Goal: Information Seeking & Learning: Check status

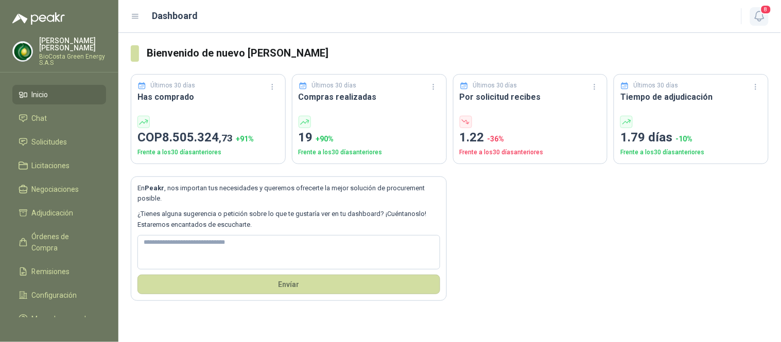
click at [753, 21] on icon "button" at bounding box center [759, 16] width 13 height 13
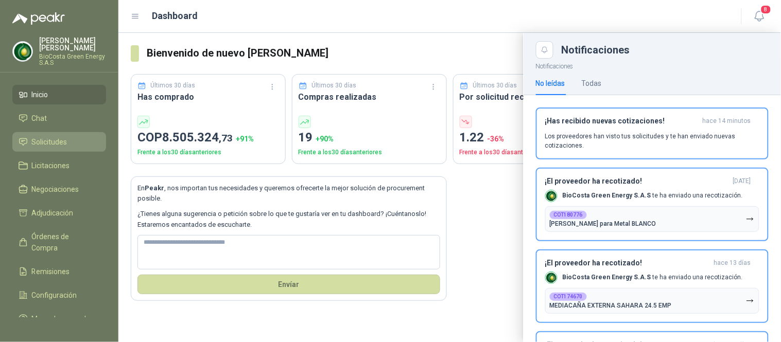
click at [42, 143] on span "Solicitudes" at bounding box center [50, 141] width 36 height 11
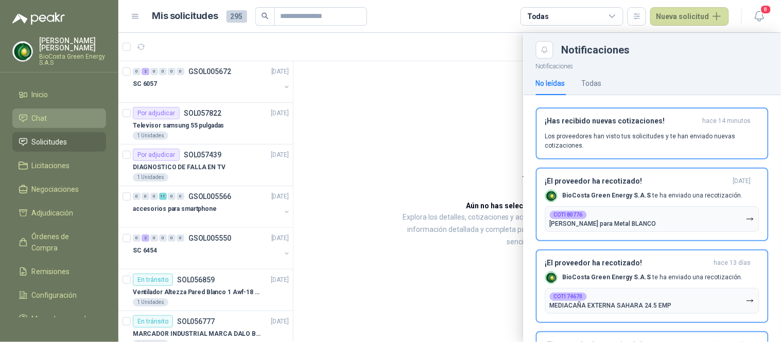
click at [42, 117] on span "Chat" at bounding box center [39, 118] width 15 height 11
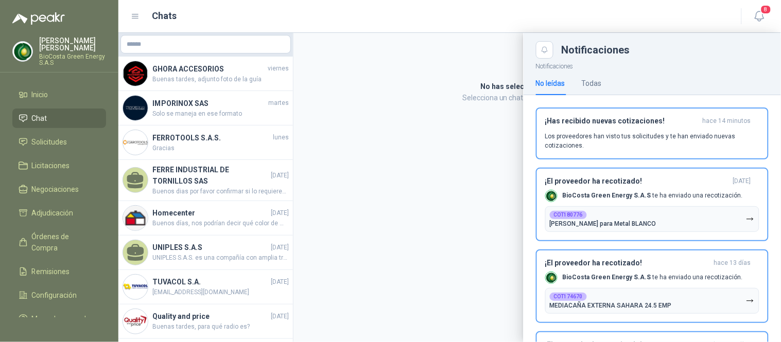
click at [205, 76] on div at bounding box center [449, 187] width 662 height 309
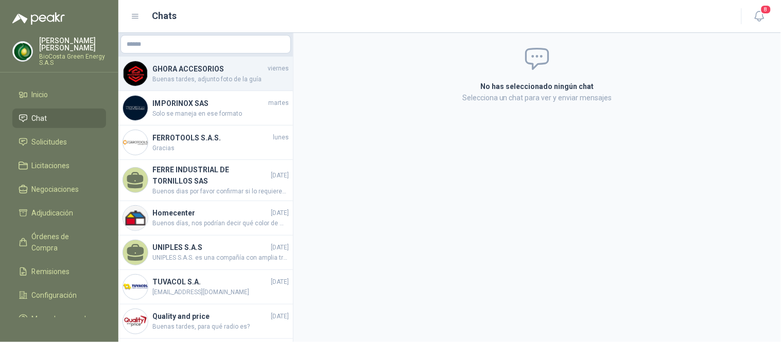
click at [214, 73] on h4 "GHORA ACCESORIOS" at bounding box center [208, 68] width 113 height 11
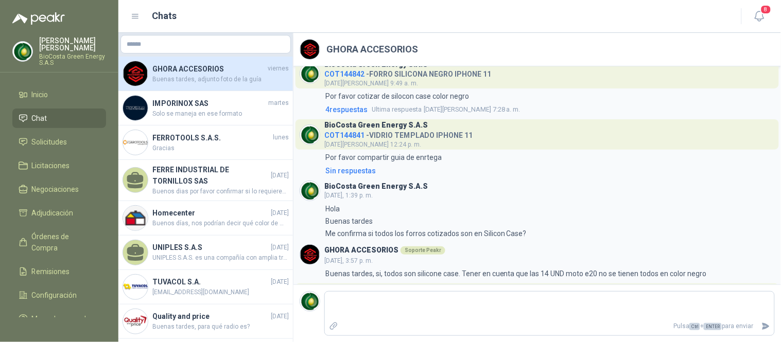
scroll to position [129, 0]
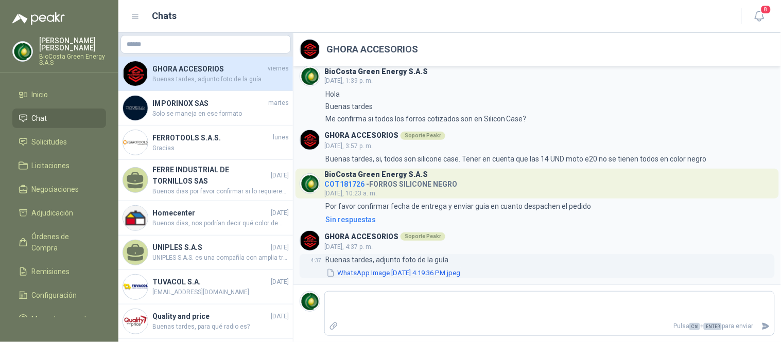
click at [447, 271] on button "WhatsApp Image [DATE] 4.19.36 PM.jpeg" at bounding box center [393, 273] width 136 height 11
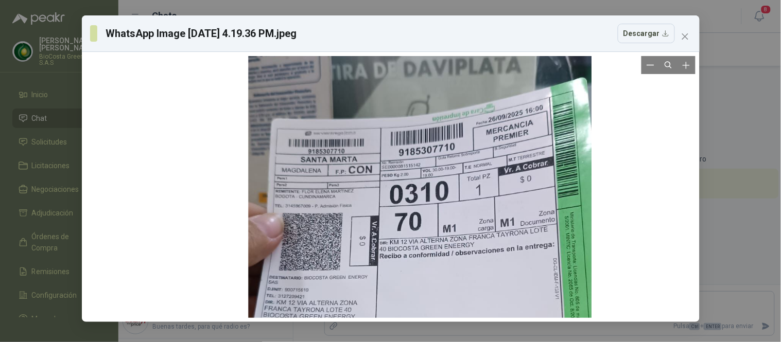
drag, startPoint x: 334, startPoint y: 109, endPoint x: 364, endPoint y: 202, distance: 97.6
click at [364, 202] on div at bounding box center [419, 280] width 343 height 611
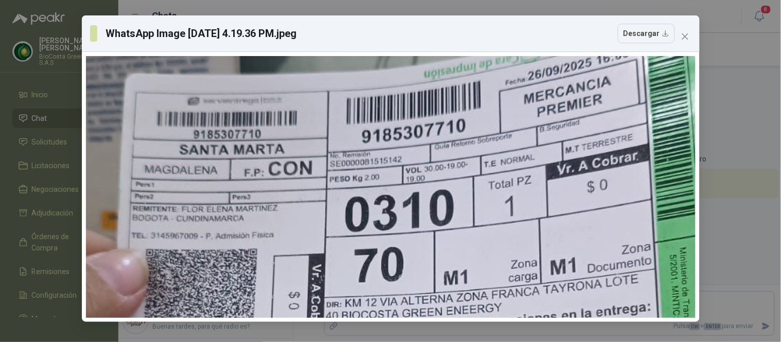
click at [689, 34] on span "Close" at bounding box center [685, 36] width 16 height 8
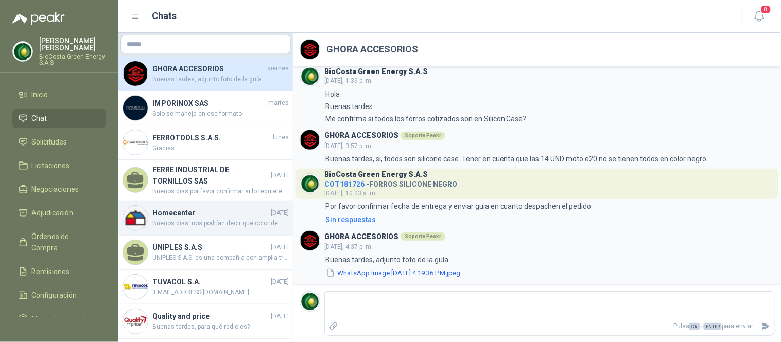
click at [184, 209] on h4 "Homecenter" at bounding box center [210, 212] width 116 height 11
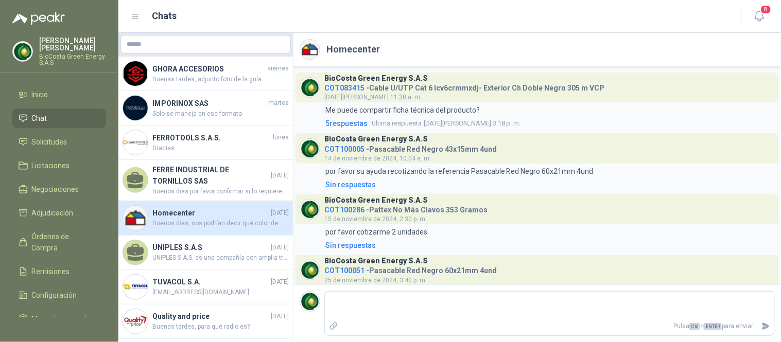
scroll to position [475, 0]
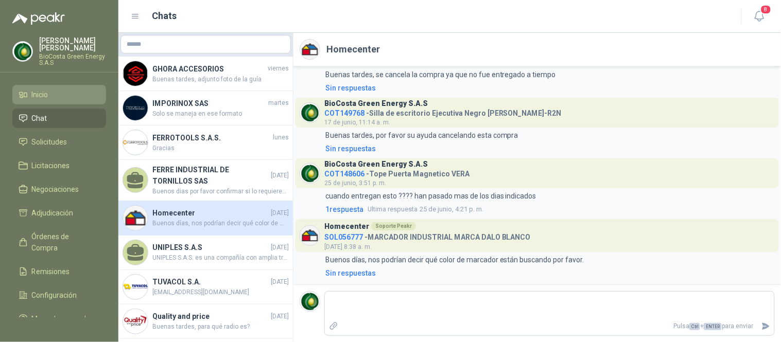
click at [44, 101] on link "Inicio" at bounding box center [59, 95] width 94 height 20
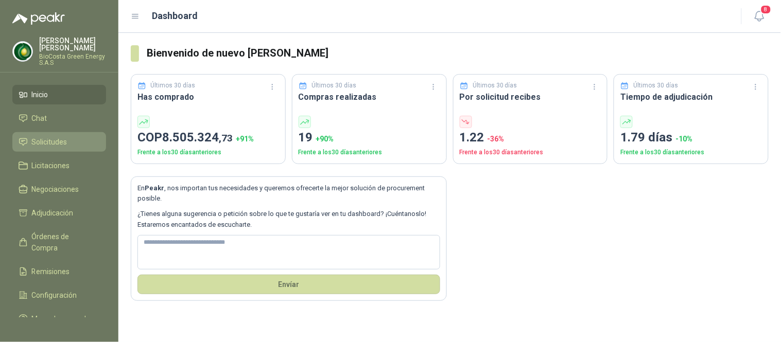
click at [65, 145] on span "Solicitudes" at bounding box center [50, 141] width 36 height 11
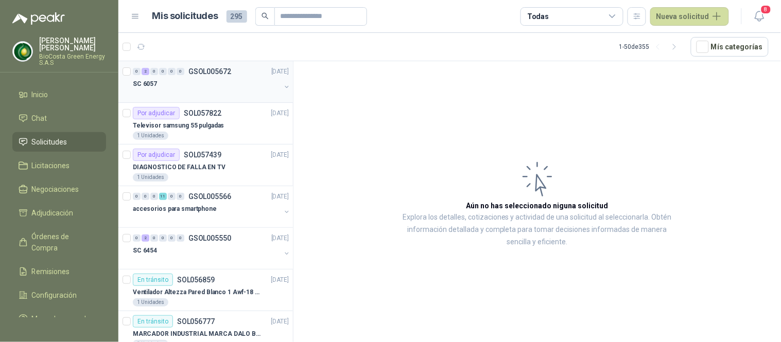
click at [223, 85] on div "SC 6057" at bounding box center [207, 84] width 148 height 12
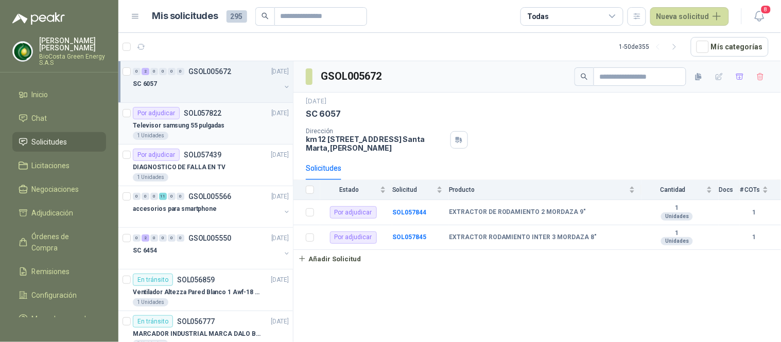
click at [187, 124] on p "Televisor samsung 55 pulgadas" at bounding box center [179, 126] width 92 height 10
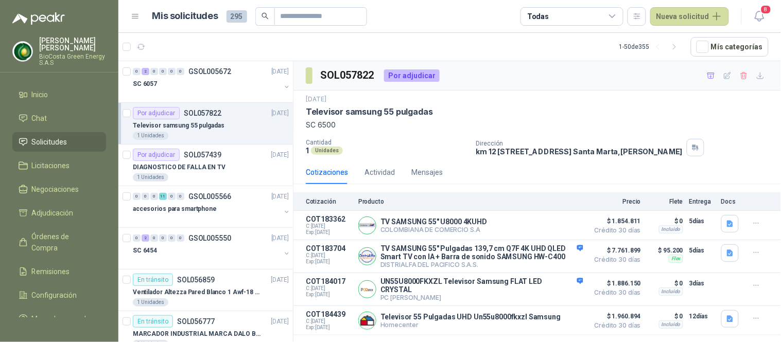
drag, startPoint x: 210, startPoint y: 75, endPoint x: 281, endPoint y: 117, distance: 83.0
click at [210, 74] on p "GSOL005672" at bounding box center [209, 71] width 43 height 7
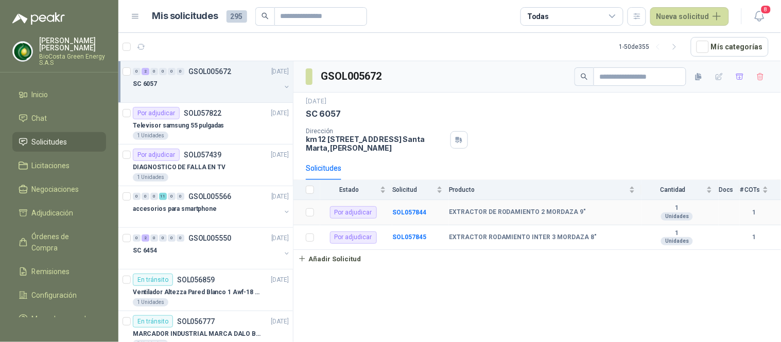
click at [457, 213] on b "EXTRACTOR DE RODAMIENTO 2 MORDAZA 9"" at bounding box center [517, 212] width 137 height 8
click at [426, 217] on td "SOL057844" at bounding box center [420, 212] width 57 height 25
click at [413, 211] on b "SOL057844" at bounding box center [409, 212] width 34 height 7
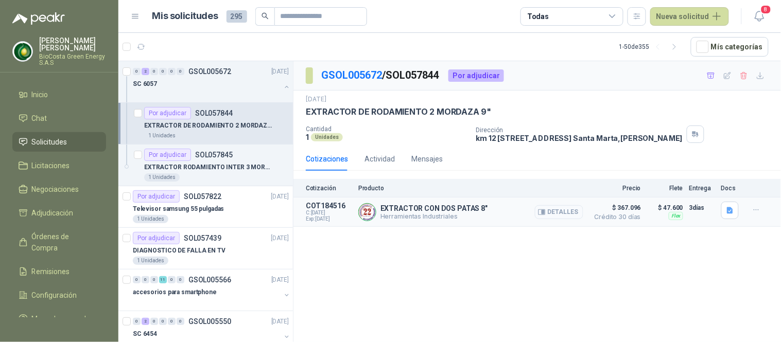
click at [568, 209] on button "Detalles" at bounding box center [559, 212] width 48 height 14
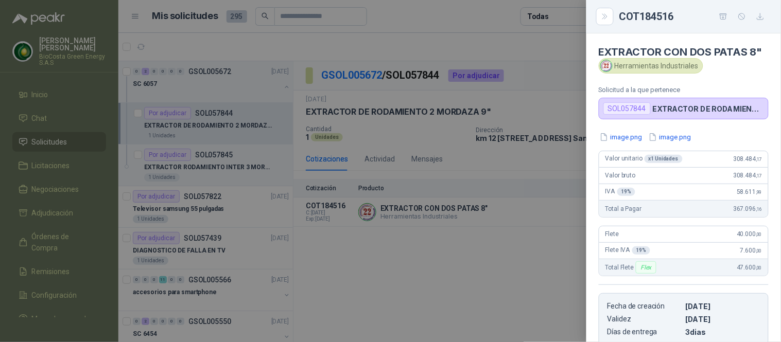
click at [615, 143] on div "image.png image.png Valor unitario x 1 Unidades 308.484 ,17 Valor bruto 308.484…" at bounding box center [683, 239] width 195 height 214
click at [612, 138] on button "image.png" at bounding box center [620, 137] width 45 height 11
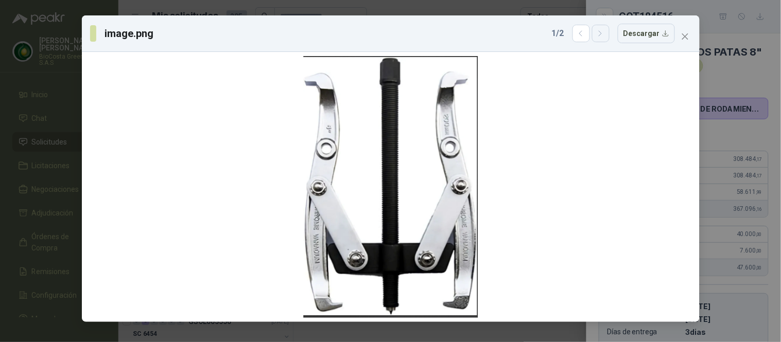
click at [605, 33] on icon "button" at bounding box center [600, 33] width 9 height 9
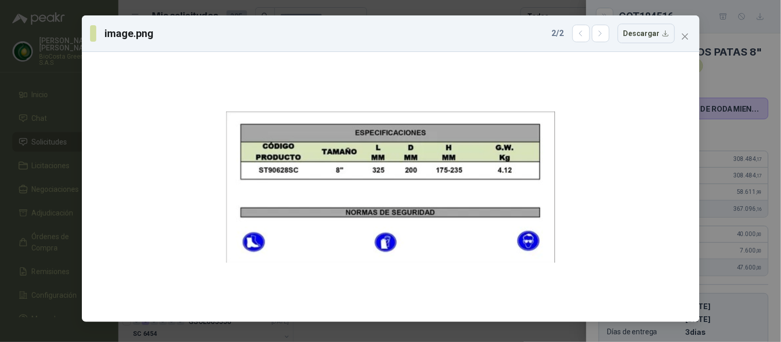
click at [684, 32] on button "Close" at bounding box center [685, 36] width 16 height 16
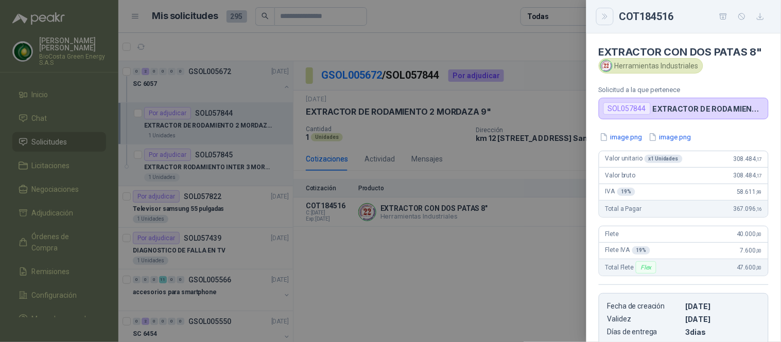
click at [608, 19] on icon "Close" at bounding box center [605, 16] width 9 height 9
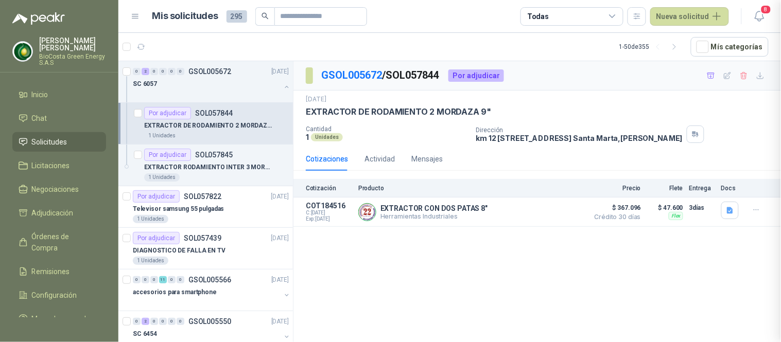
scroll to position [174, 0]
click at [195, 163] on p "EXTRACTOR RODAMIENTO INTER 3 MORDAZA 8"" at bounding box center [208, 168] width 128 height 10
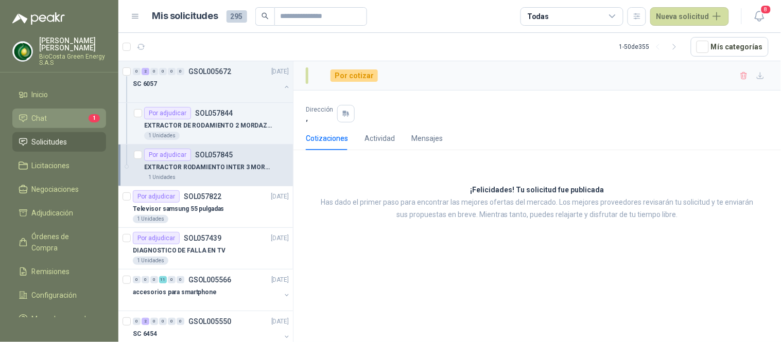
click at [47, 114] on li "Chat 1" at bounding box center [59, 118] width 81 height 11
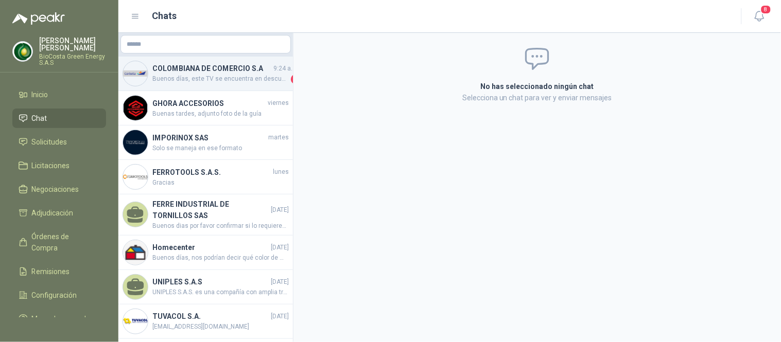
click at [230, 79] on span "Buenos días, este TV se encuentra en descuento hasta el día de [DATE] que es fi…" at bounding box center [220, 79] width 136 height 10
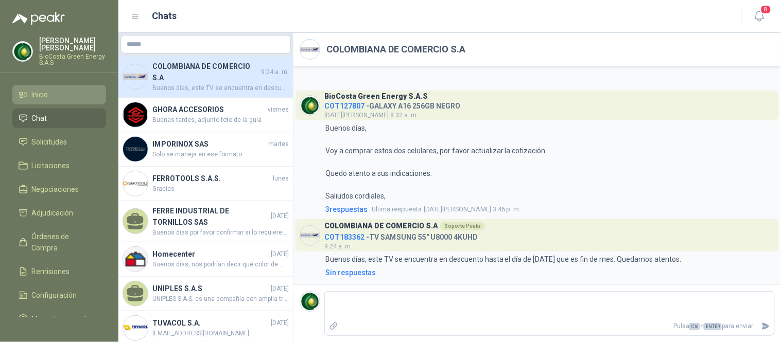
click at [32, 98] on span "Inicio" at bounding box center [40, 94] width 16 height 11
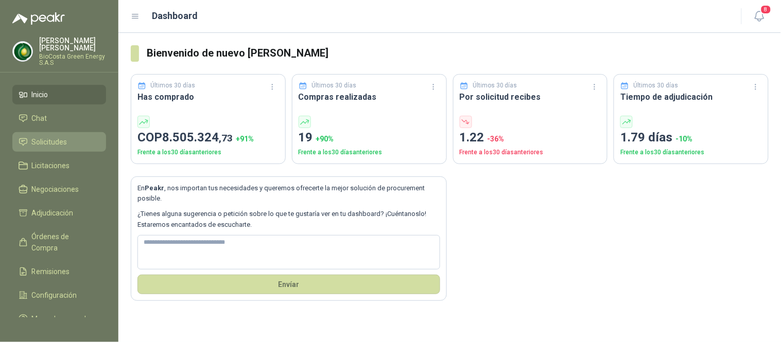
click at [42, 136] on span "Solicitudes" at bounding box center [50, 141] width 36 height 11
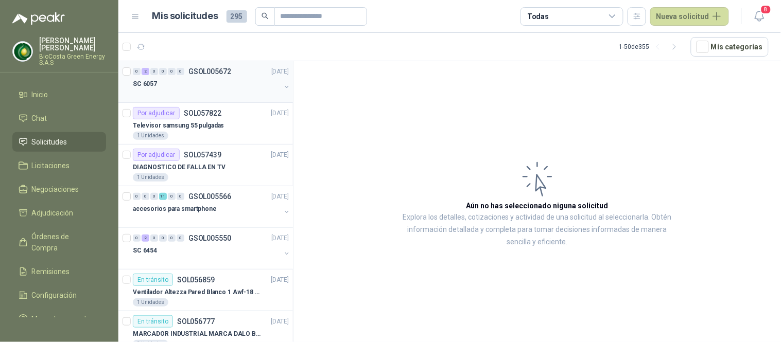
click at [188, 76] on div "0 2 0 0 0 0 GSOL005672 [DATE]" at bounding box center [212, 71] width 158 height 12
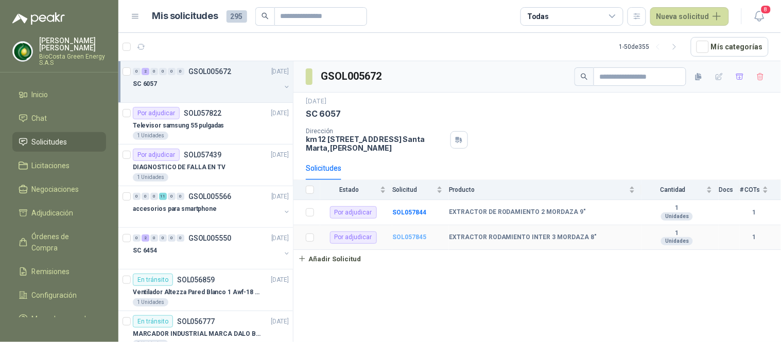
click at [412, 234] on b "SOL057845" at bounding box center [409, 237] width 34 height 7
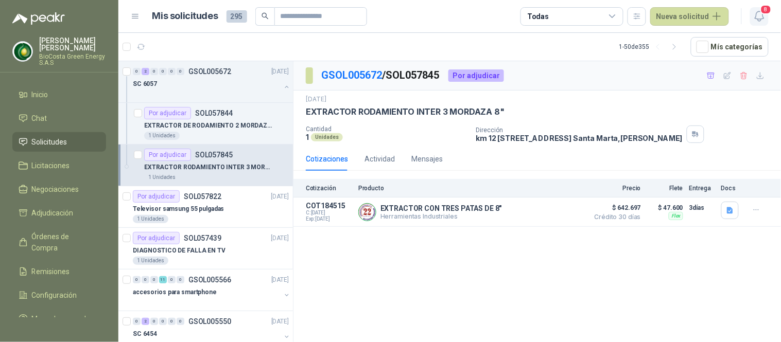
click at [755, 9] on button "8" at bounding box center [759, 16] width 19 height 19
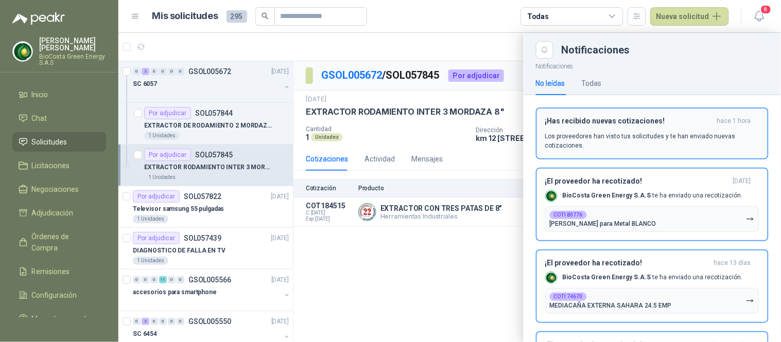
click at [633, 124] on h3 "¡Has recibido nuevas cotizaciones!" at bounding box center [629, 121] width 168 height 9
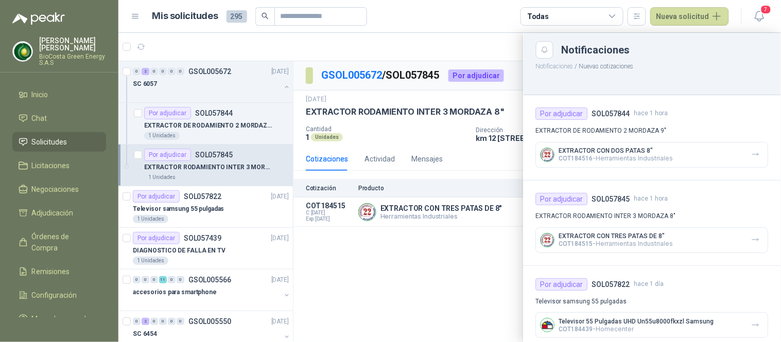
click at [408, 286] on div at bounding box center [449, 187] width 662 height 309
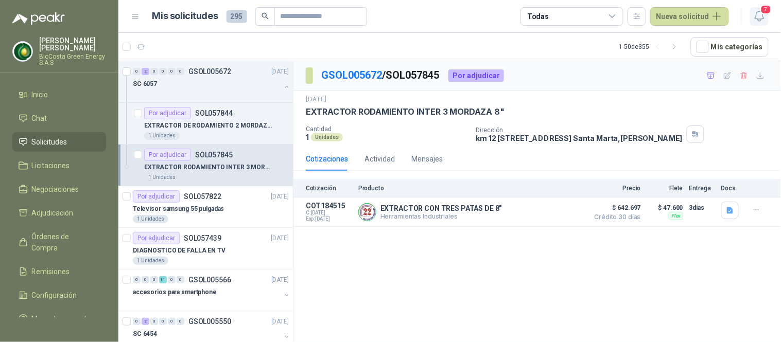
click at [754, 19] on icon "button" at bounding box center [759, 16] width 13 height 13
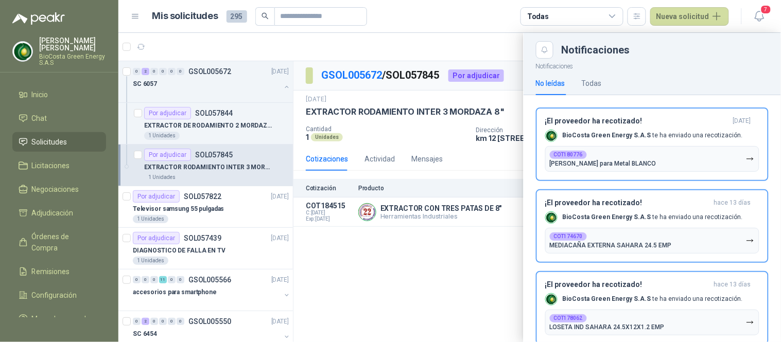
click at [460, 284] on div at bounding box center [449, 187] width 662 height 309
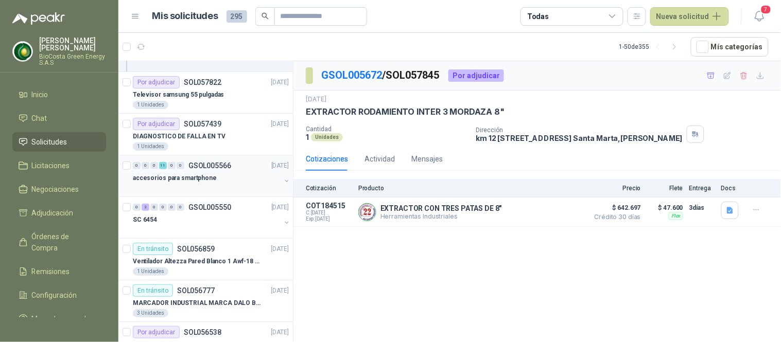
scroll to position [171, 0]
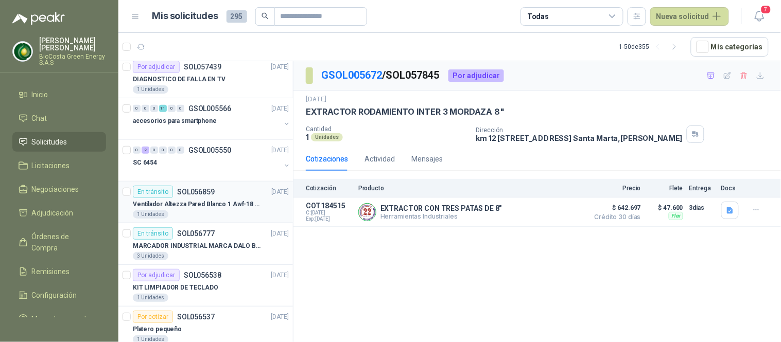
click at [186, 194] on p "SOL056859" at bounding box center [196, 191] width 38 height 7
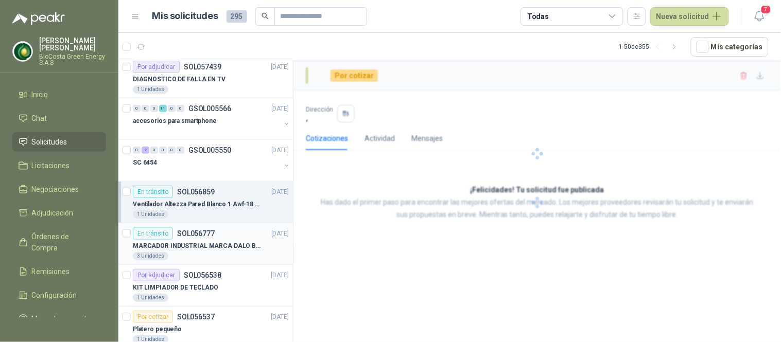
click at [200, 240] on div "MARCADOR INDUSTRIAL MARCA DALO BLANCO" at bounding box center [211, 246] width 156 height 12
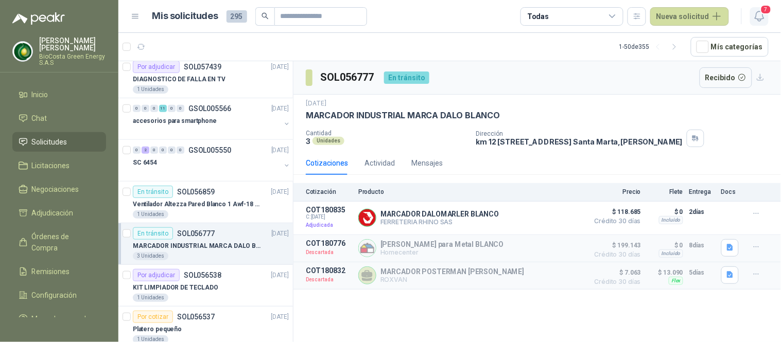
click at [753, 12] on icon "button" at bounding box center [759, 16] width 13 height 13
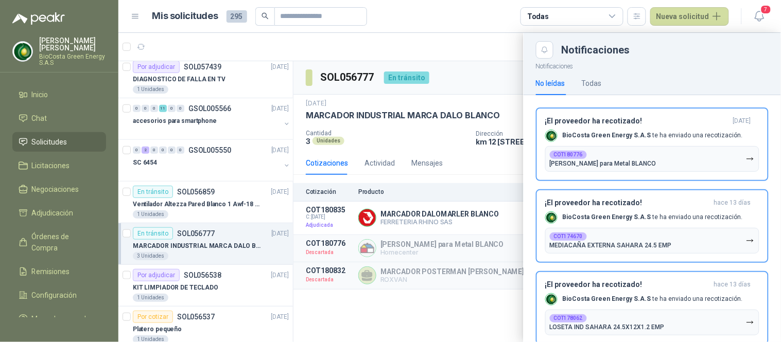
click at [419, 131] on div at bounding box center [449, 187] width 662 height 309
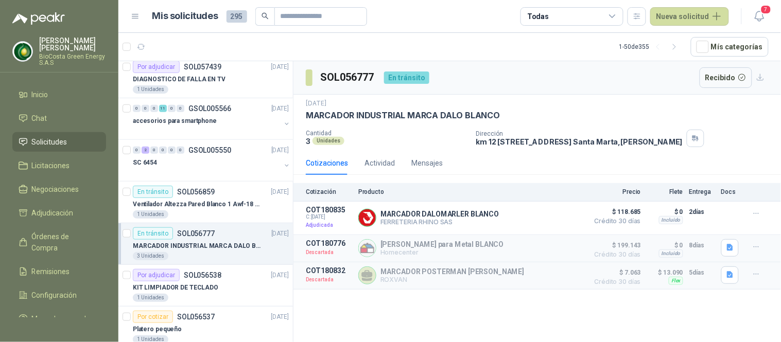
click at [188, 75] on p "DIAGNOSTICO DE FALLA EN TV" at bounding box center [179, 80] width 93 height 10
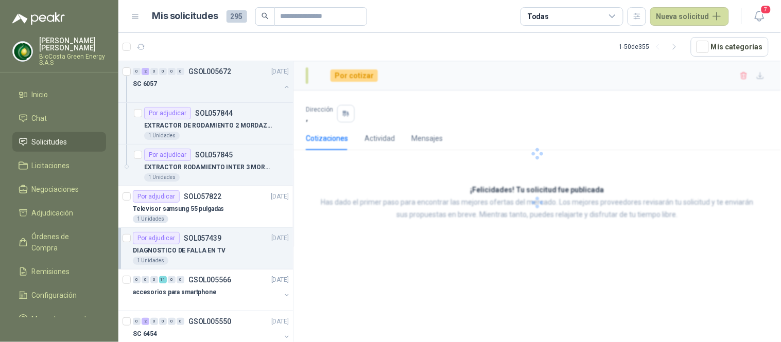
click at [207, 249] on p "DIAGNOSTICO DE FALLA EN TV" at bounding box center [179, 251] width 93 height 10
